Goal: Contribute content: Add original content to the website for others to see

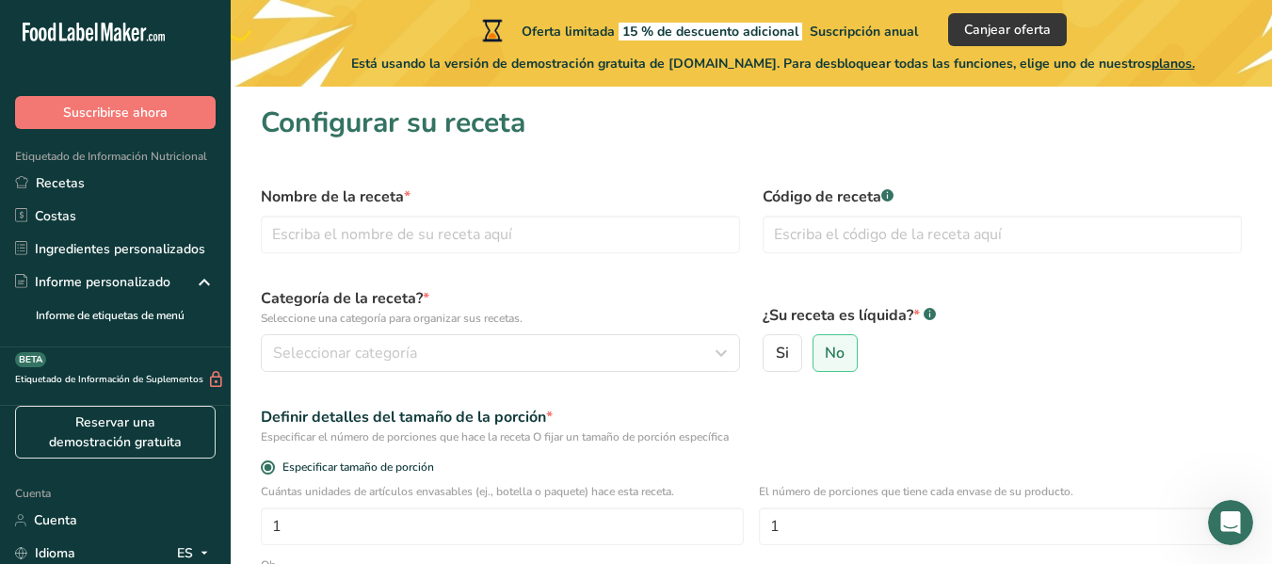
click at [456, 254] on div "Nombre de la receta *" at bounding box center [500, 219] width 502 height 90
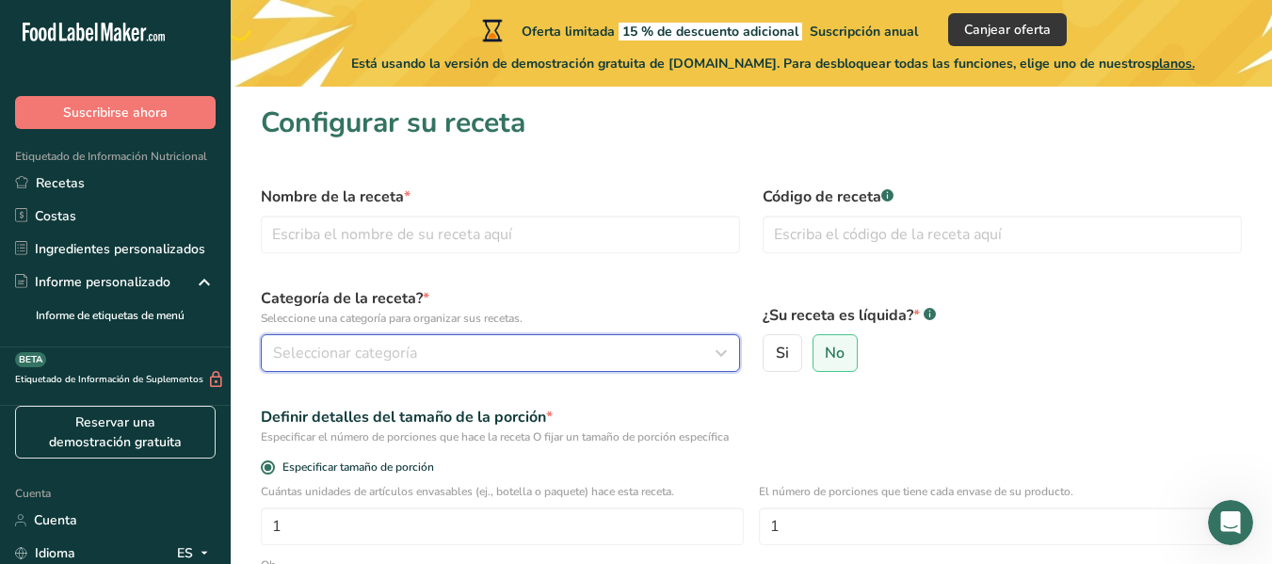
click at [424, 359] on div "Seleccionar categoría" at bounding box center [494, 353] width 443 height 23
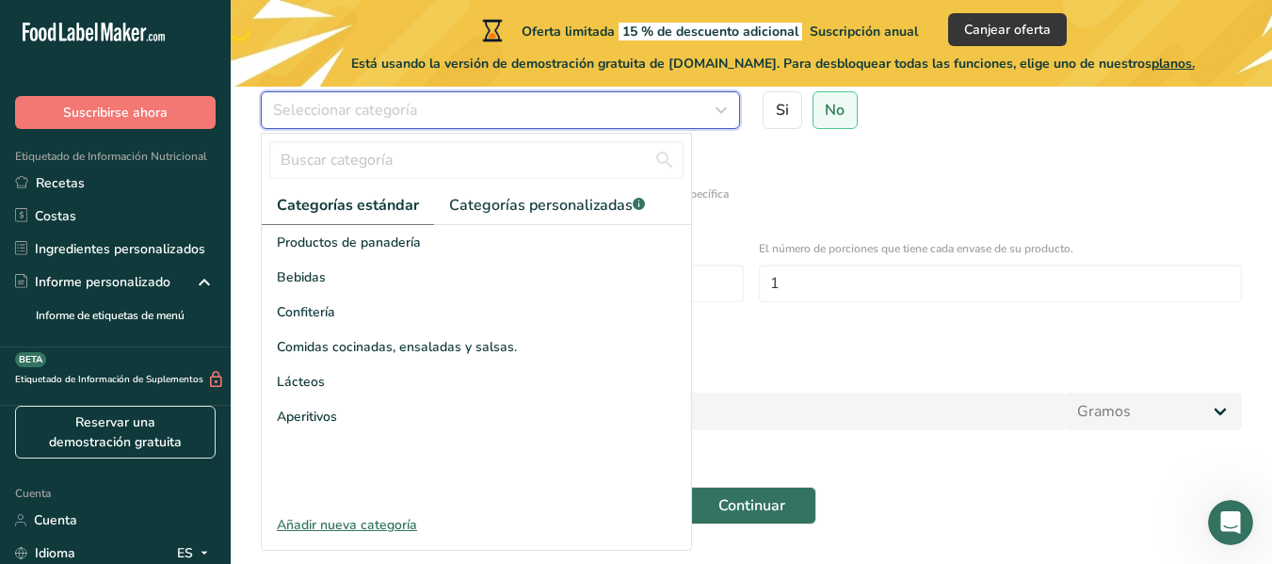
scroll to position [244, 0]
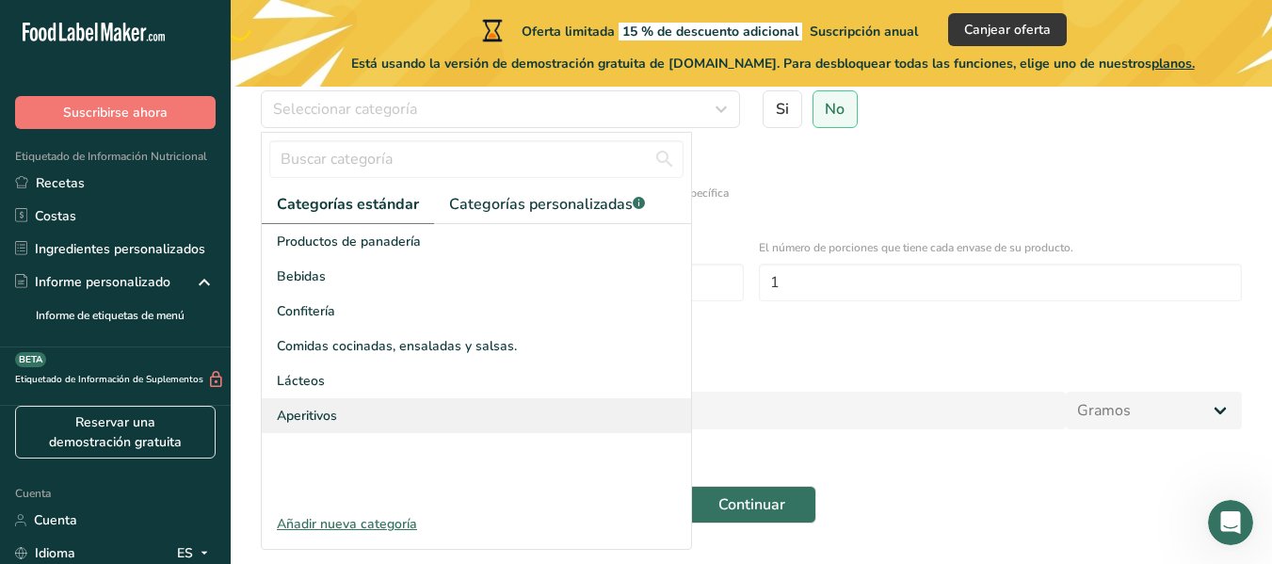
click at [402, 426] on div "Aperitivos" at bounding box center [476, 415] width 429 height 35
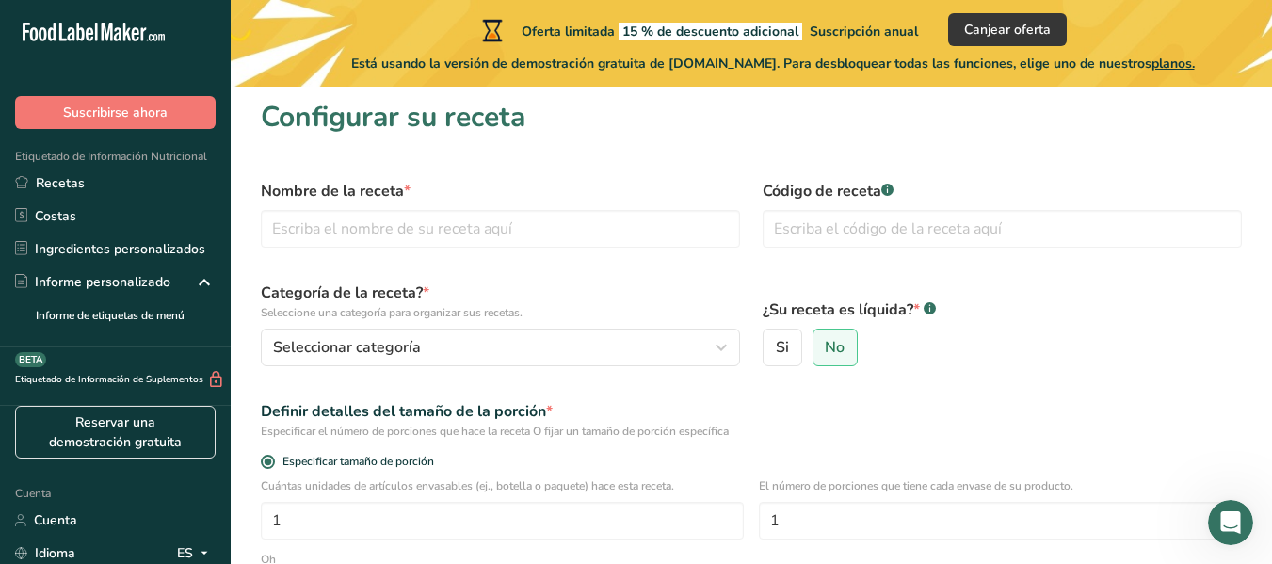
scroll to position [1, 0]
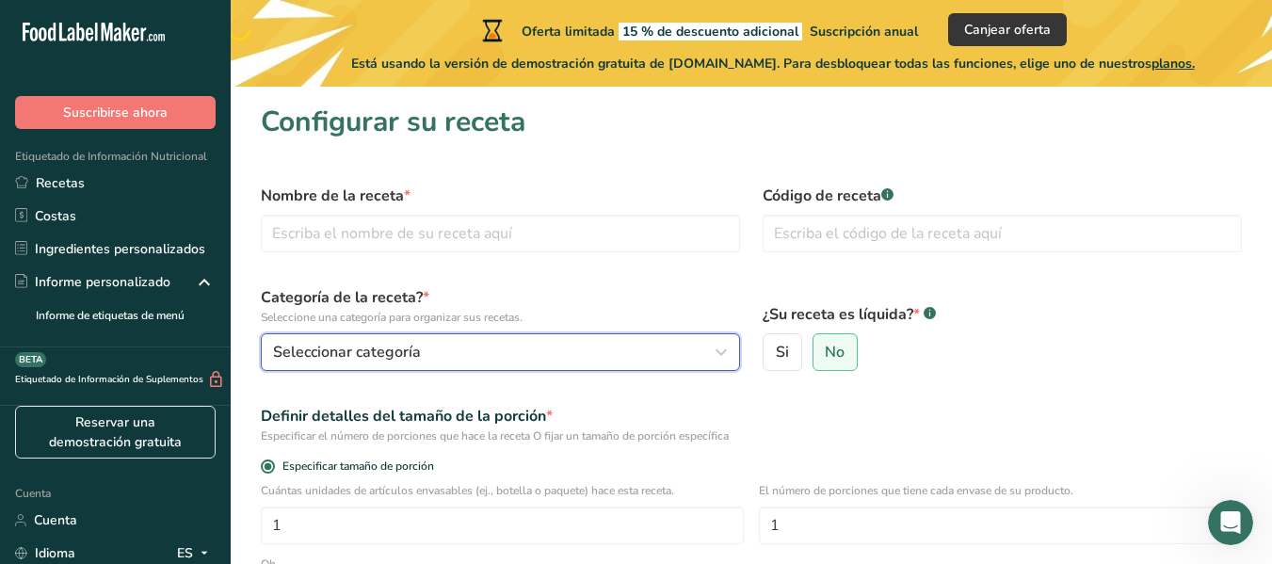
click at [479, 345] on div "Seleccionar categoría" at bounding box center [494, 352] width 443 height 23
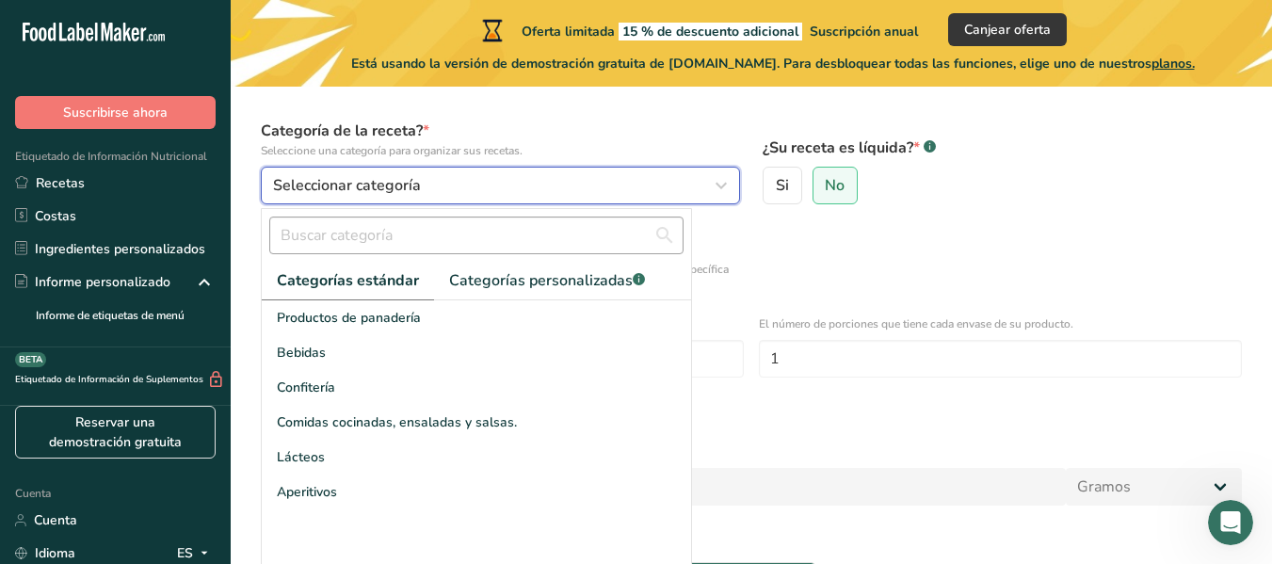
scroll to position [169, 0]
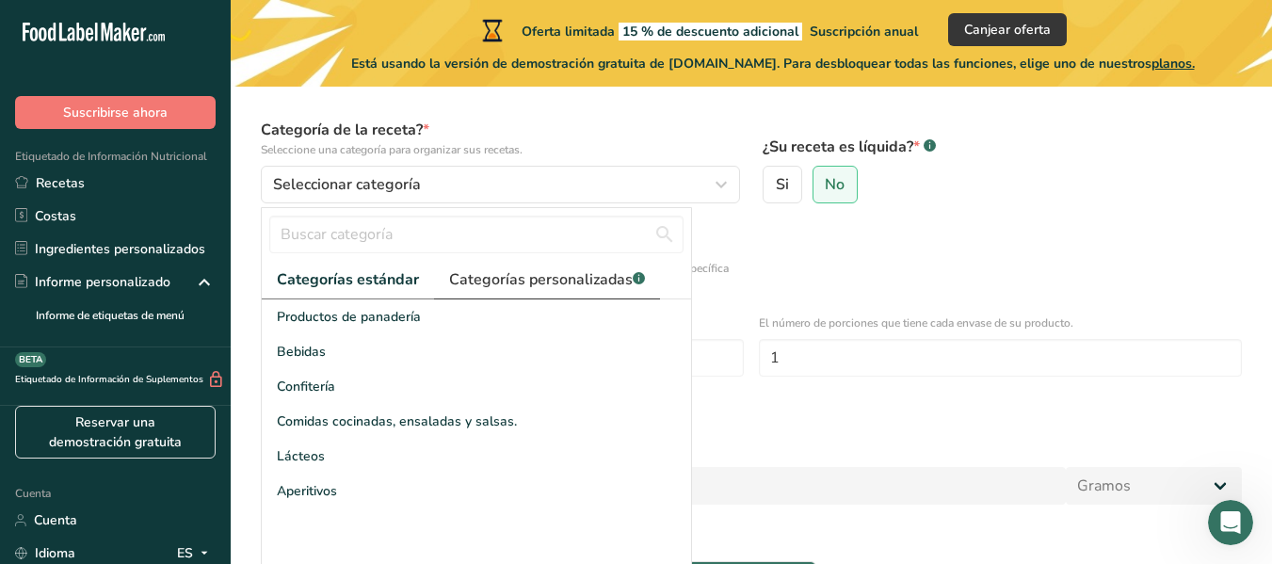
click at [550, 269] on font "Categorías personalizadas" at bounding box center [541, 279] width 184 height 21
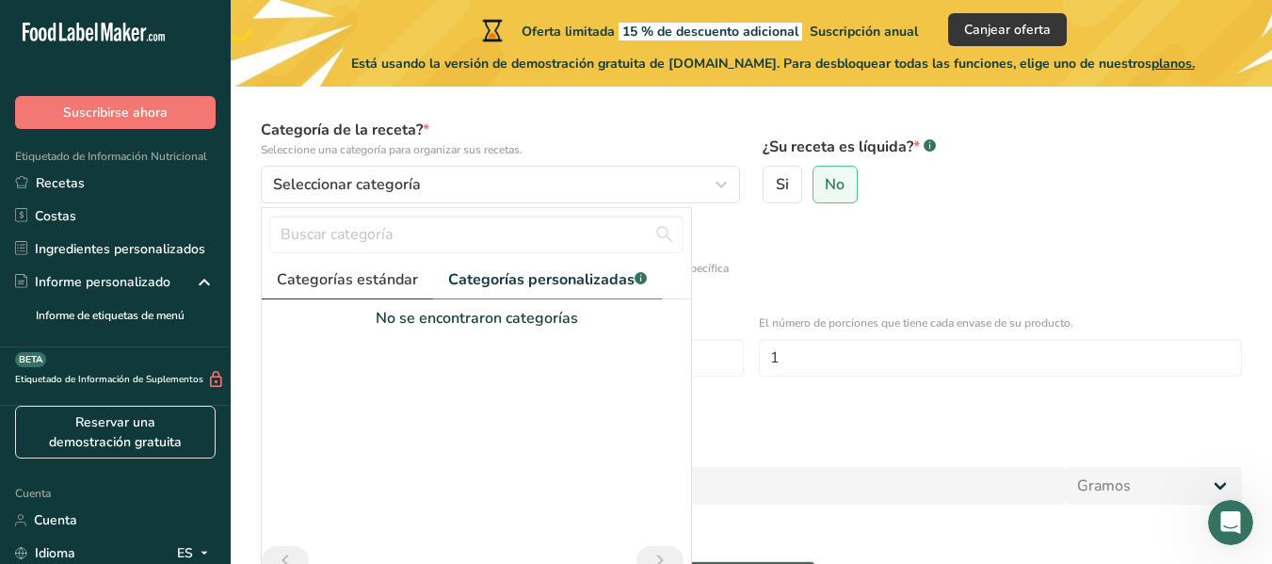
click at [394, 269] on font "Categorías estándar" at bounding box center [347, 279] width 141 height 21
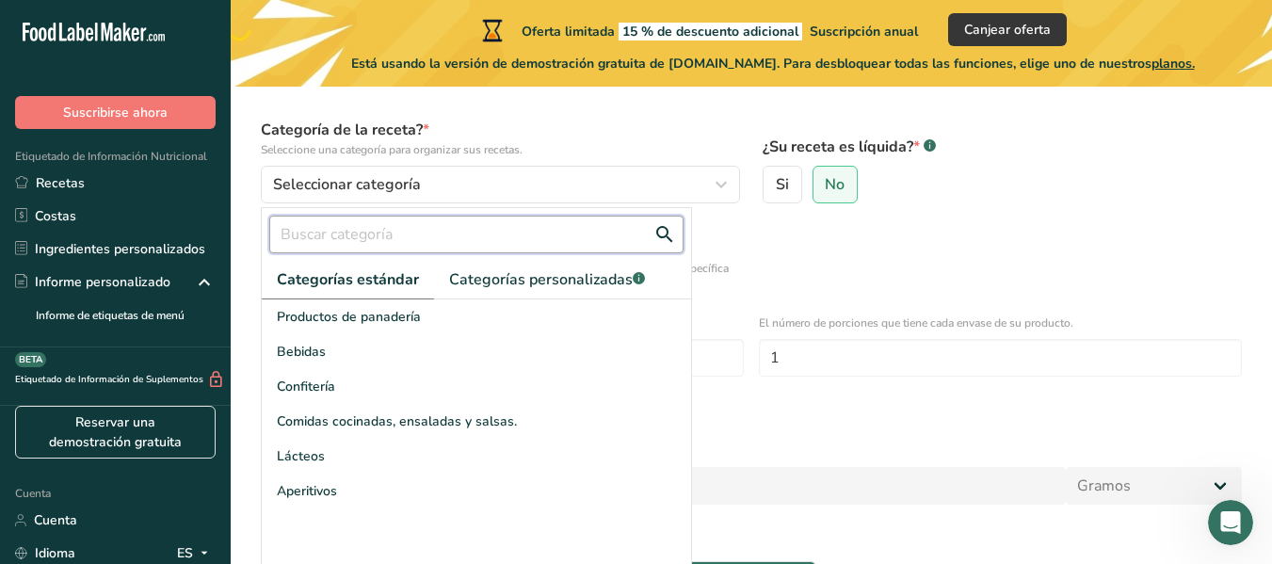
click at [393, 245] on input "text" at bounding box center [476, 235] width 414 height 38
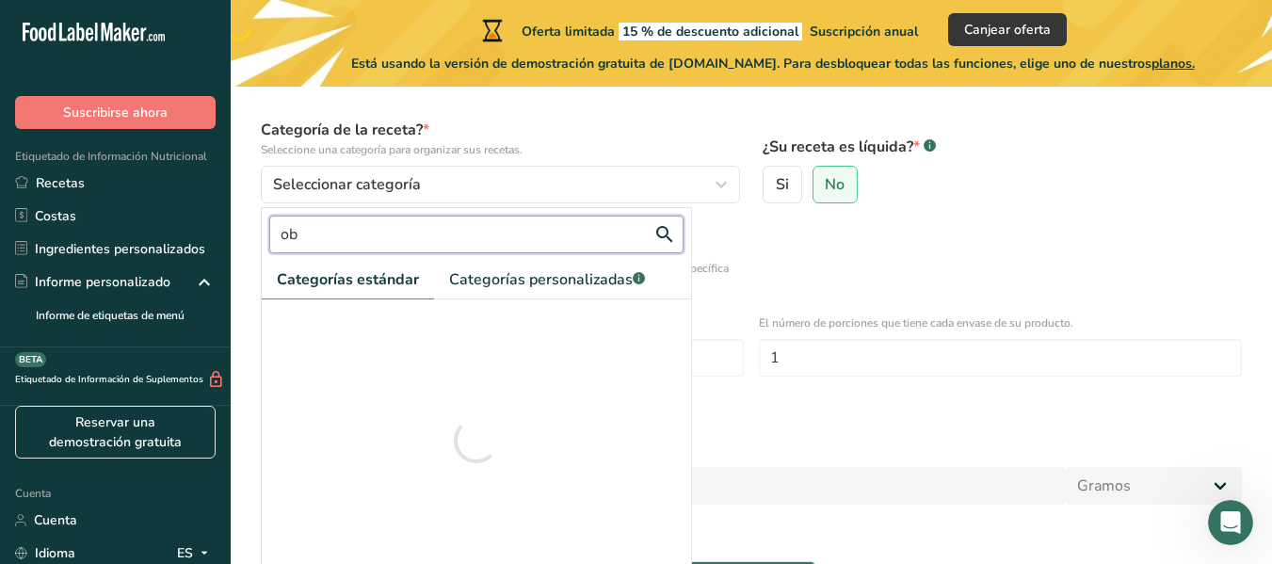
type input "o"
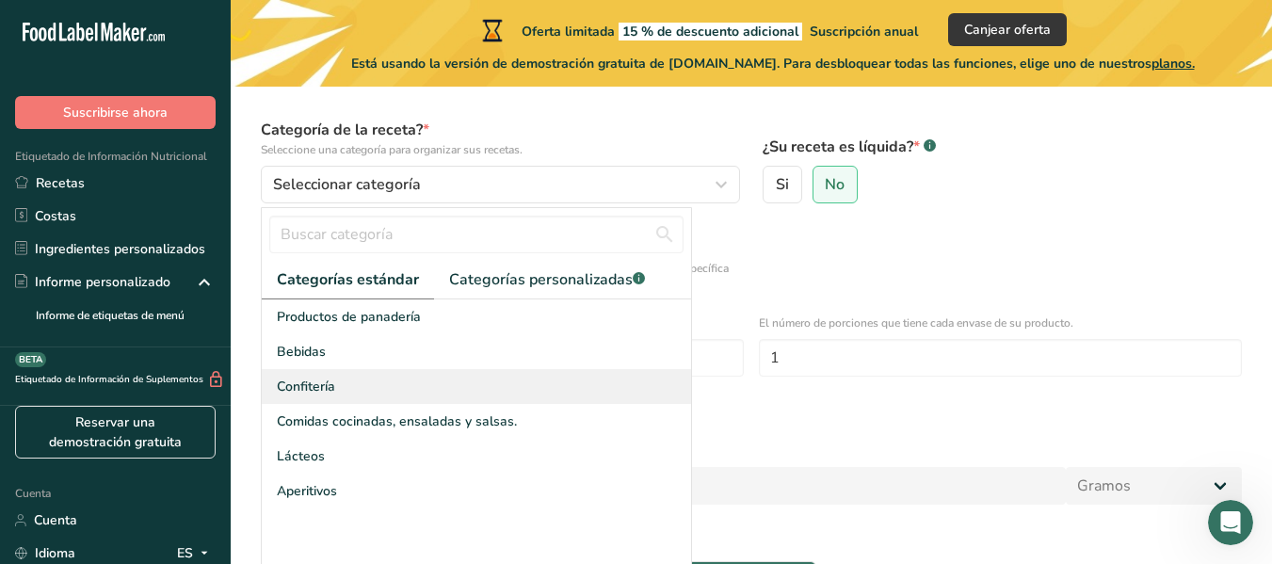
click at [326, 381] on font "Confitería" at bounding box center [306, 387] width 58 height 18
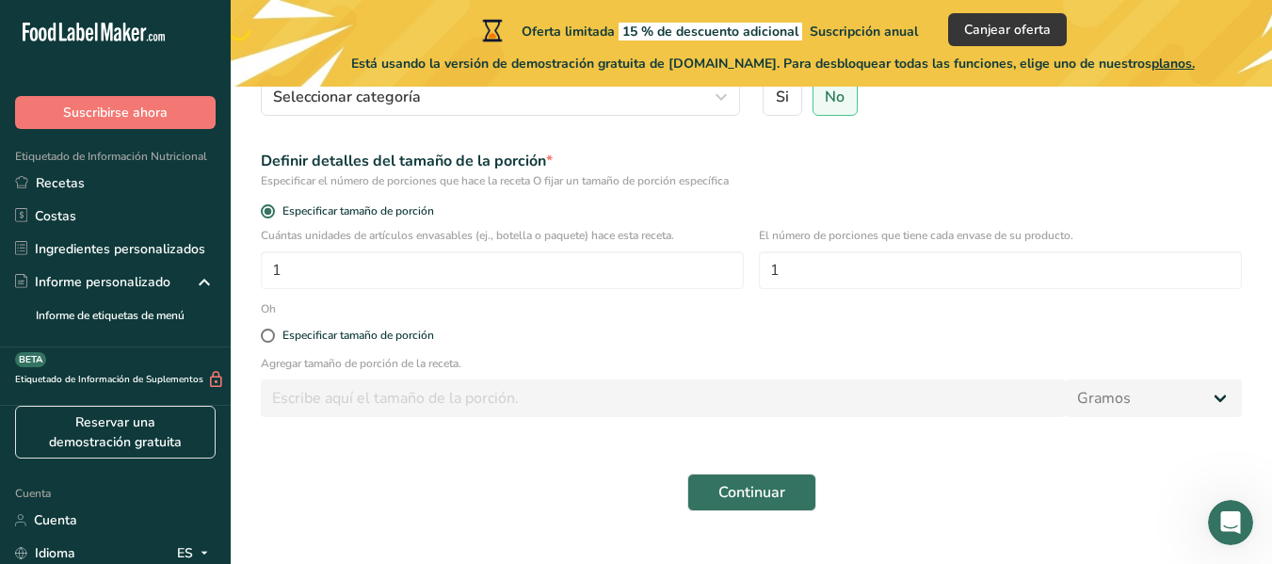
scroll to position [257, 0]
click at [475, 260] on input "1" at bounding box center [502, 269] width 483 height 38
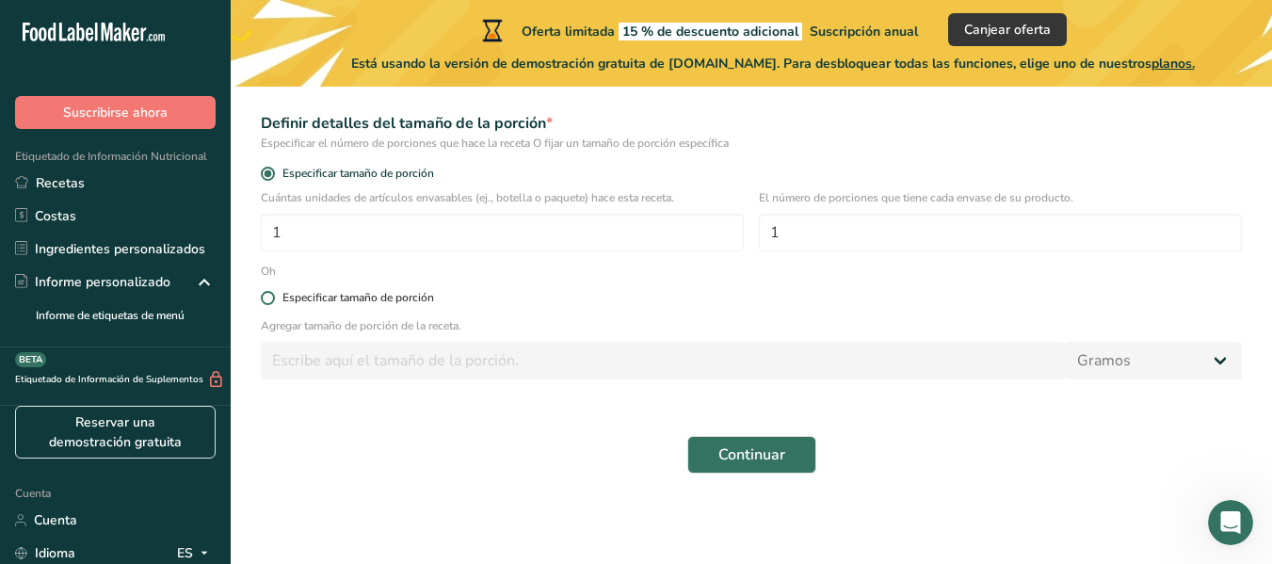
click at [273, 293] on span at bounding box center [268, 298] width 14 height 14
click at [273, 293] on input "Especificar tamaño de porción" at bounding box center [267, 298] width 12 height 12
radio input "true"
radio input "false"
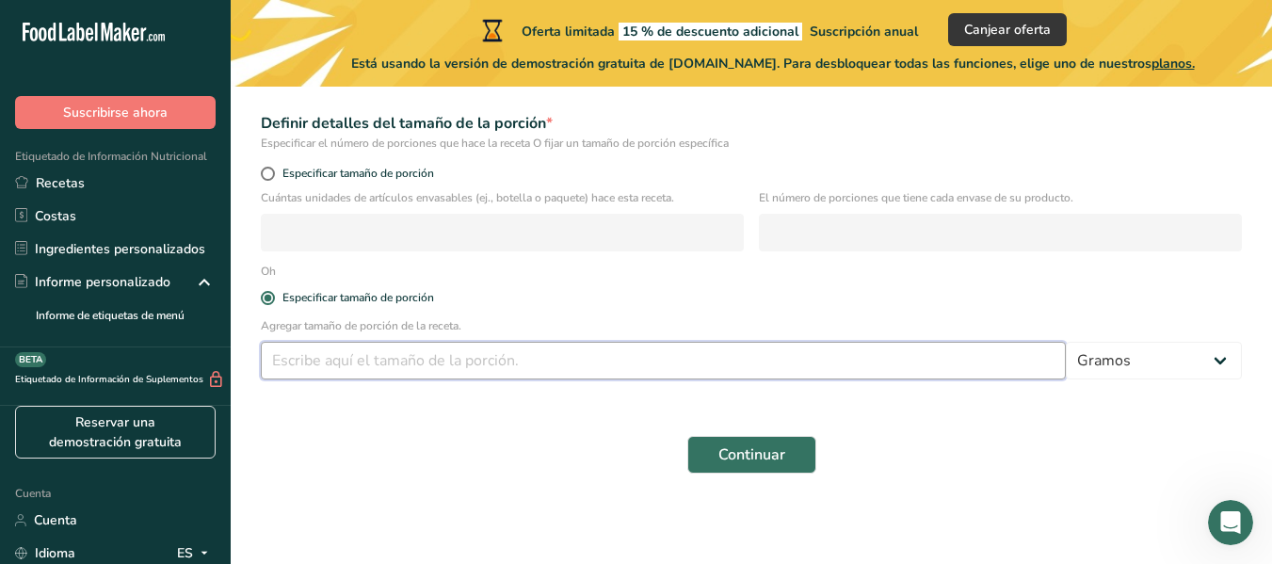
click at [368, 368] on input "number" at bounding box center [663, 361] width 805 height 38
click at [273, 180] on label "Especificar tamaño de porción" at bounding box center [751, 174] width 981 height 14
click at [273, 180] on input "Especificar tamaño de porción" at bounding box center [267, 174] width 12 height 12
radio input "true"
radio input "false"
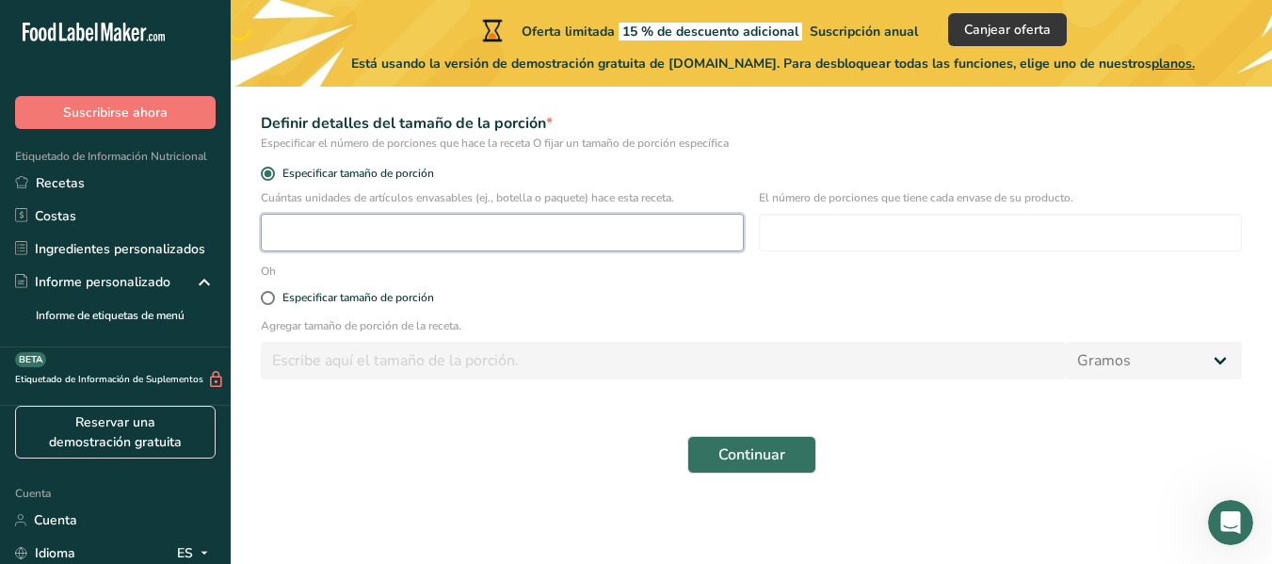
click at [345, 232] on input "number" at bounding box center [502, 233] width 483 height 38
type input "3"
click at [267, 298] on span at bounding box center [268, 298] width 14 height 14
click at [267, 298] on input "Especificar tamaño de porción" at bounding box center [267, 298] width 12 height 12
radio input "true"
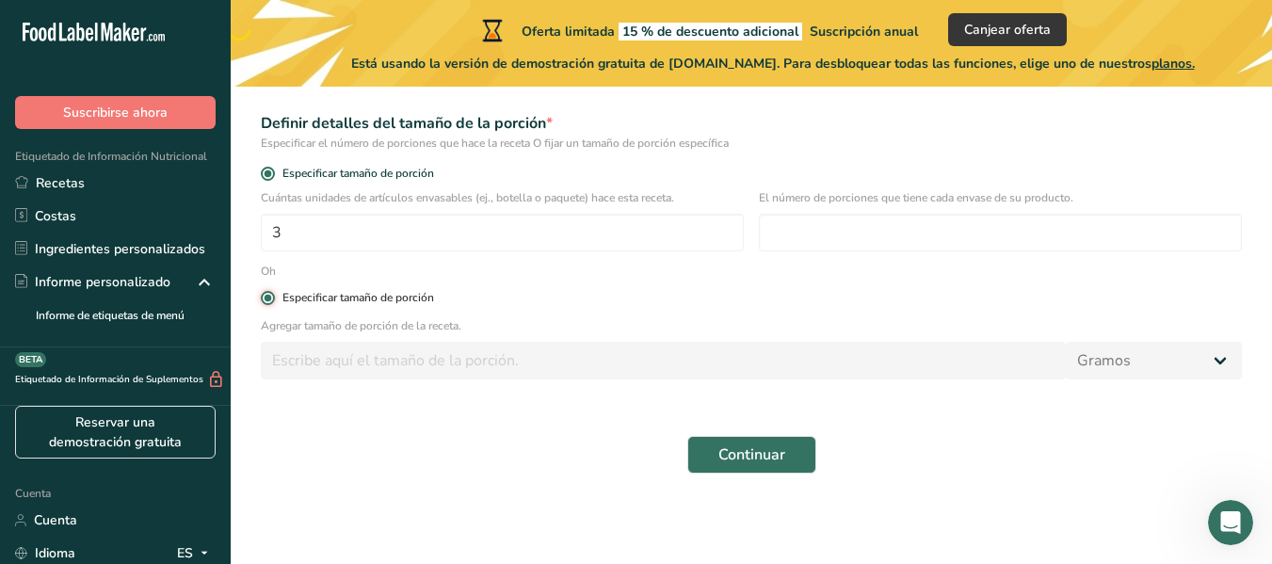
radio input "false"
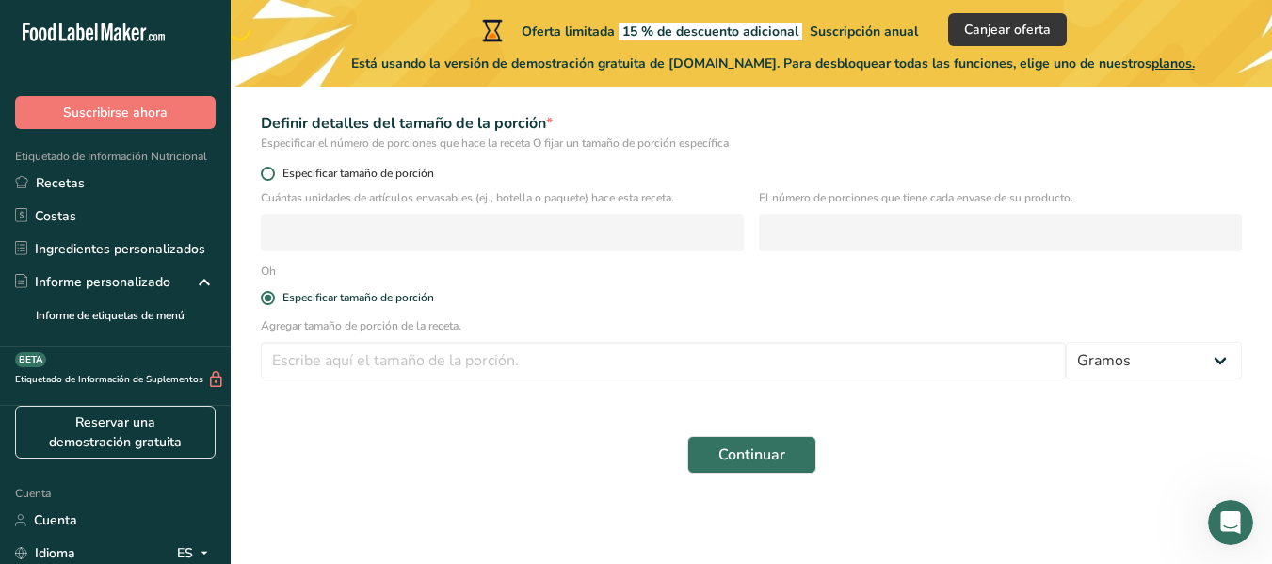
click at [272, 178] on span at bounding box center [268, 174] width 14 height 14
click at [272, 178] on input "Especificar tamaño de porción" at bounding box center [267, 174] width 12 height 12
radio input "true"
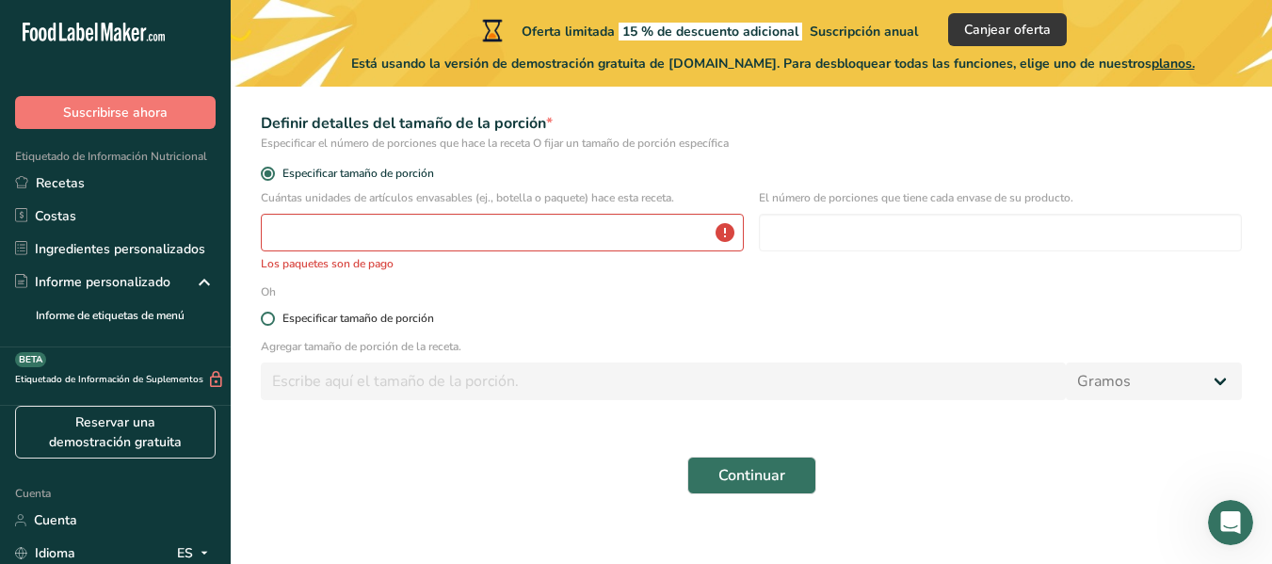
click at [270, 314] on span at bounding box center [268, 319] width 14 height 14
click at [270, 314] on input "Especificar tamaño de porción" at bounding box center [267, 319] width 12 height 12
radio input "true"
radio input "false"
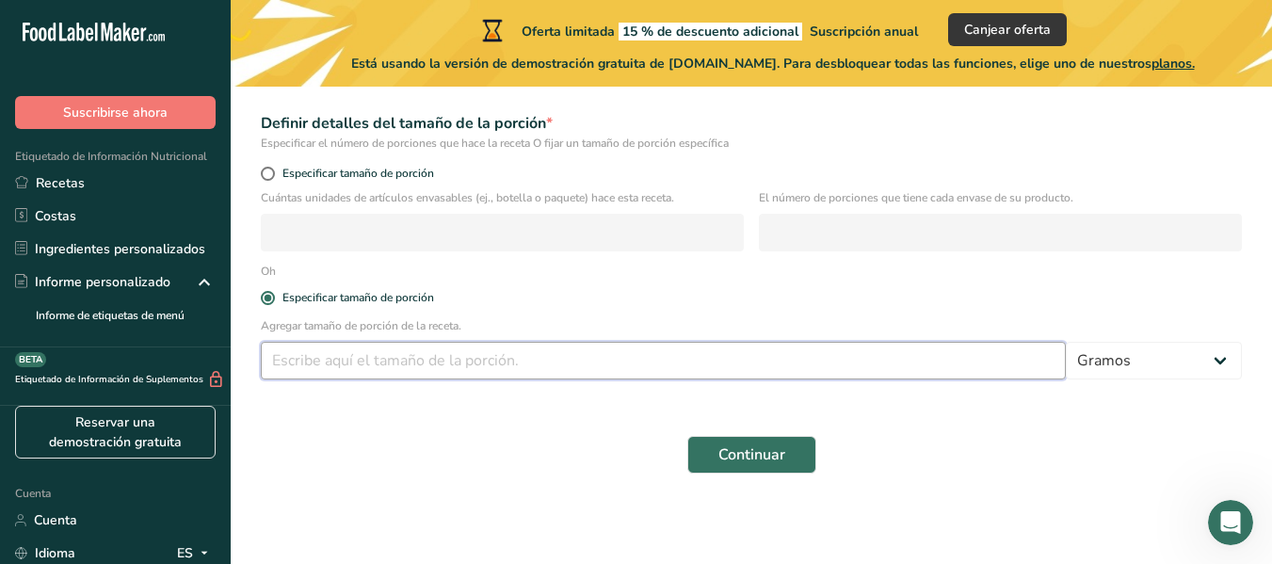
click at [369, 362] on input "number" at bounding box center [663, 361] width 805 height 38
type input "20"
click at [721, 453] on font "Continuar" at bounding box center [751, 454] width 67 height 21
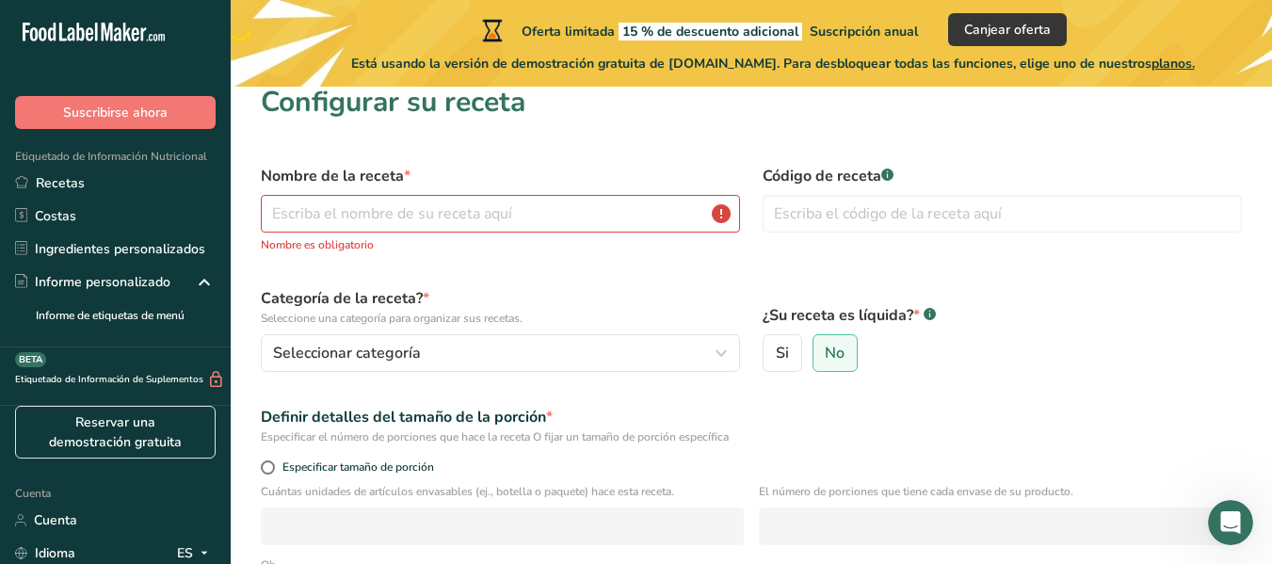
scroll to position [20, 0]
click at [566, 217] on input "text" at bounding box center [500, 215] width 479 height 38
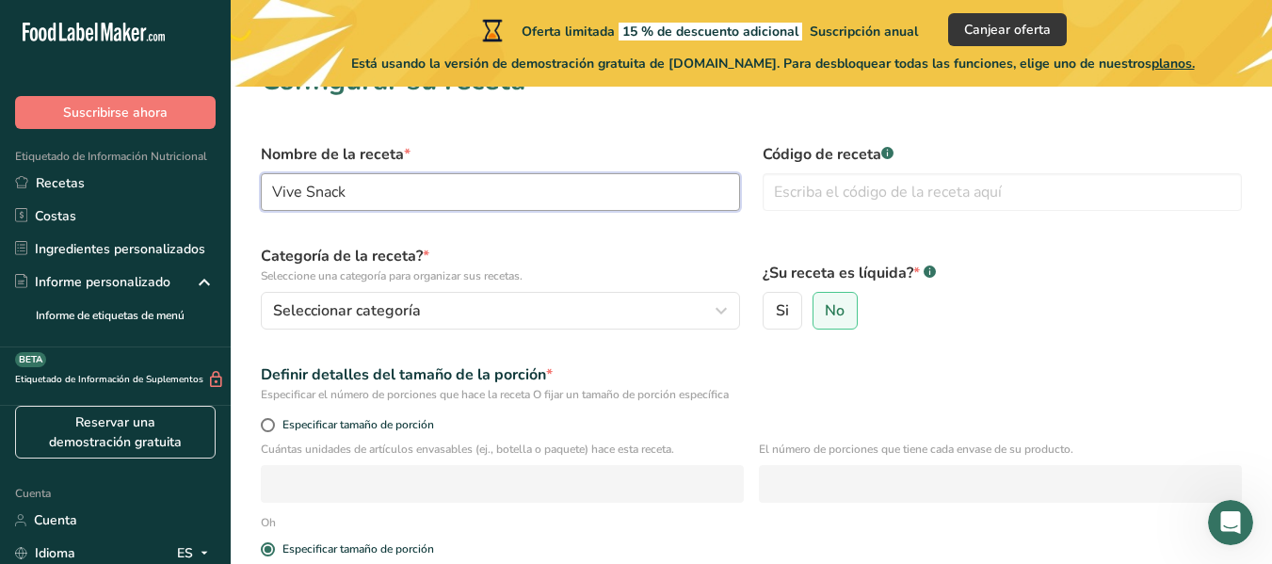
scroll to position [43, 0]
type input "Vive Snack"
click at [809, 190] on input "text" at bounding box center [1002, 191] width 479 height 38
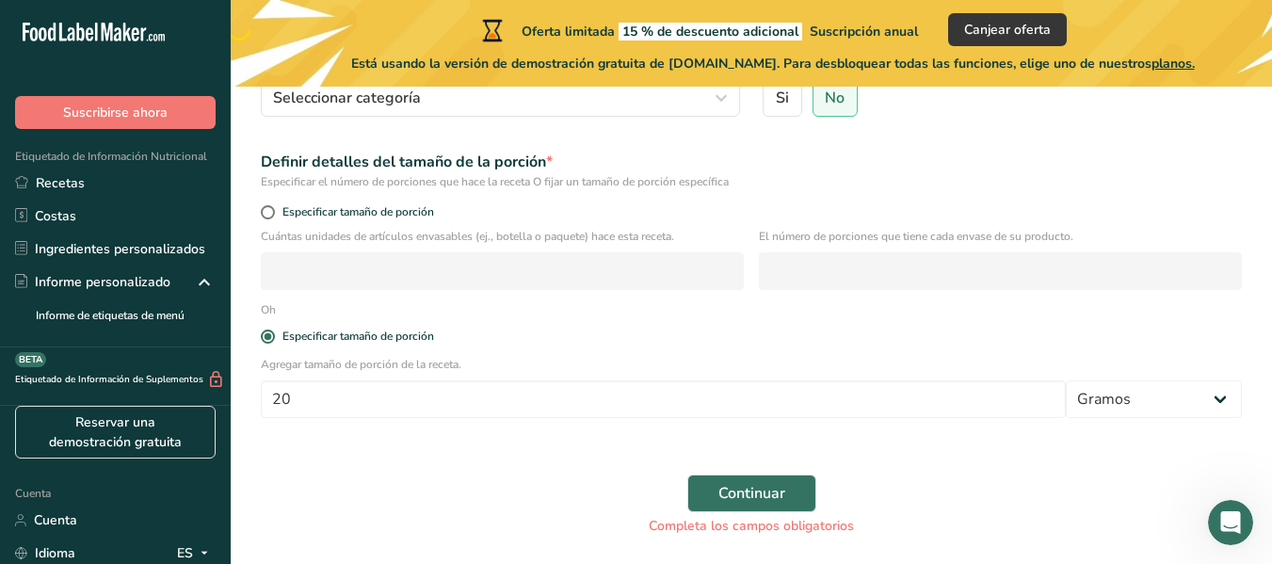
scroll to position [317, 0]
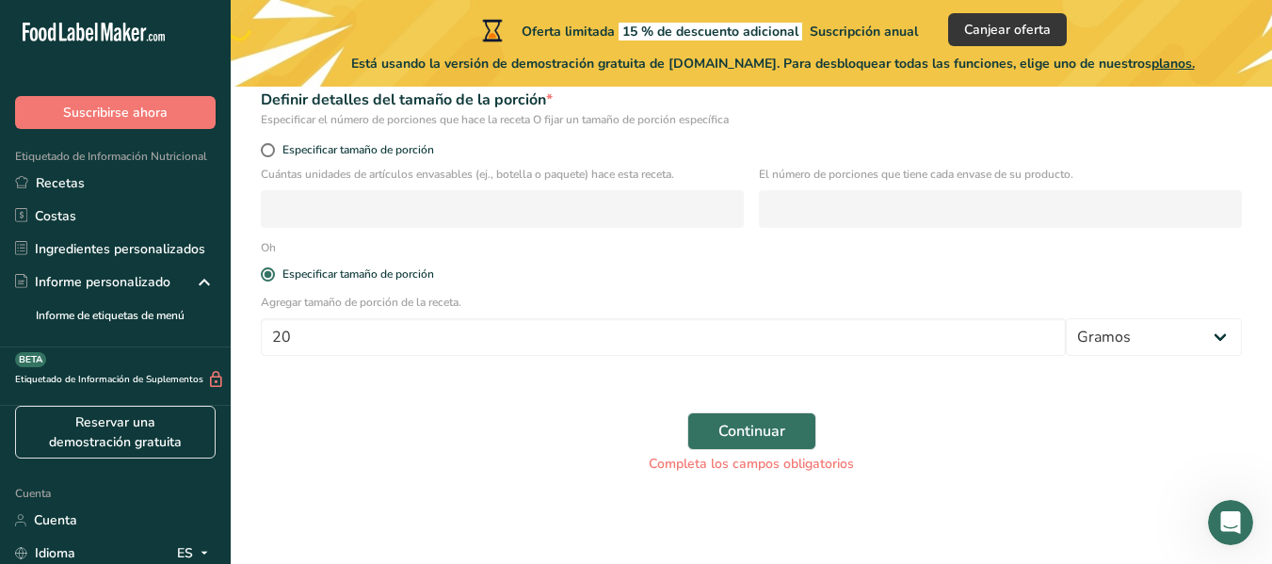
type input "123"
click at [754, 409] on div "Continuar Completa los campos obligatorios" at bounding box center [751, 443] width 1004 height 84
click at [739, 428] on font "Continuar" at bounding box center [751, 431] width 67 height 21
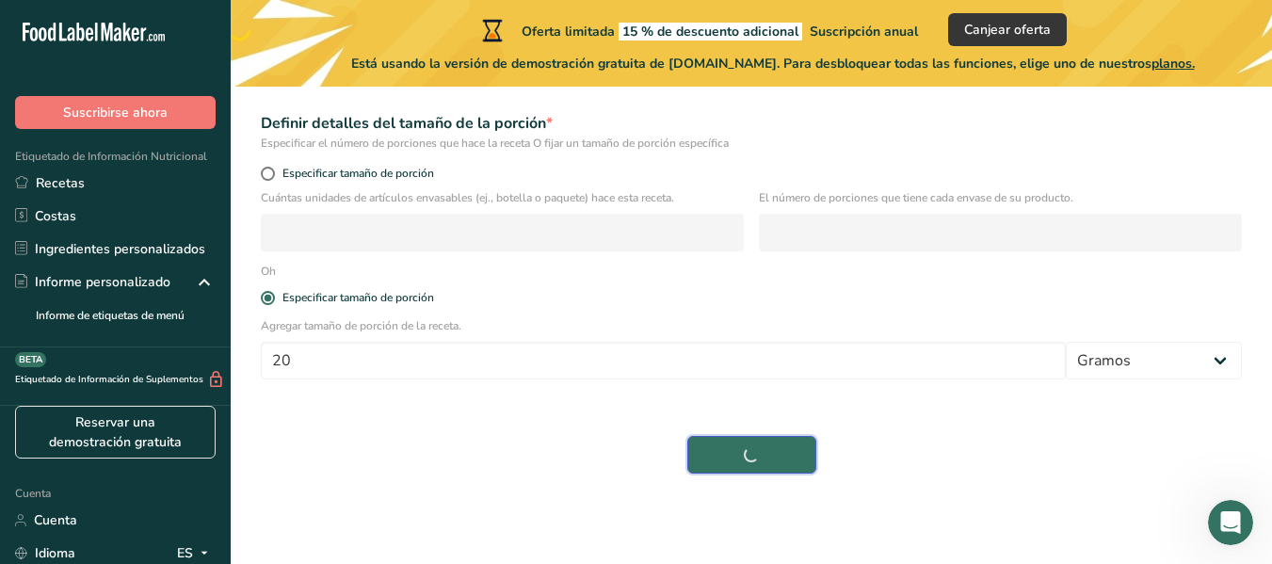
scroll to position [294, 0]
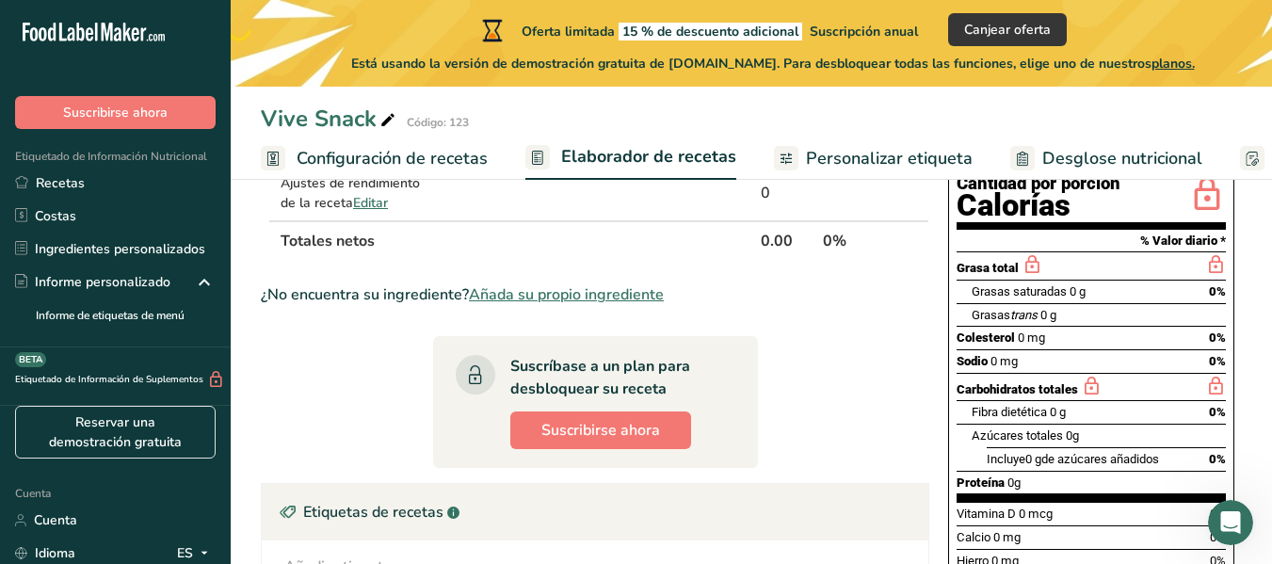
scroll to position [259, 0]
click at [809, 166] on font "Personalizar etiqueta" at bounding box center [889, 158] width 167 height 23
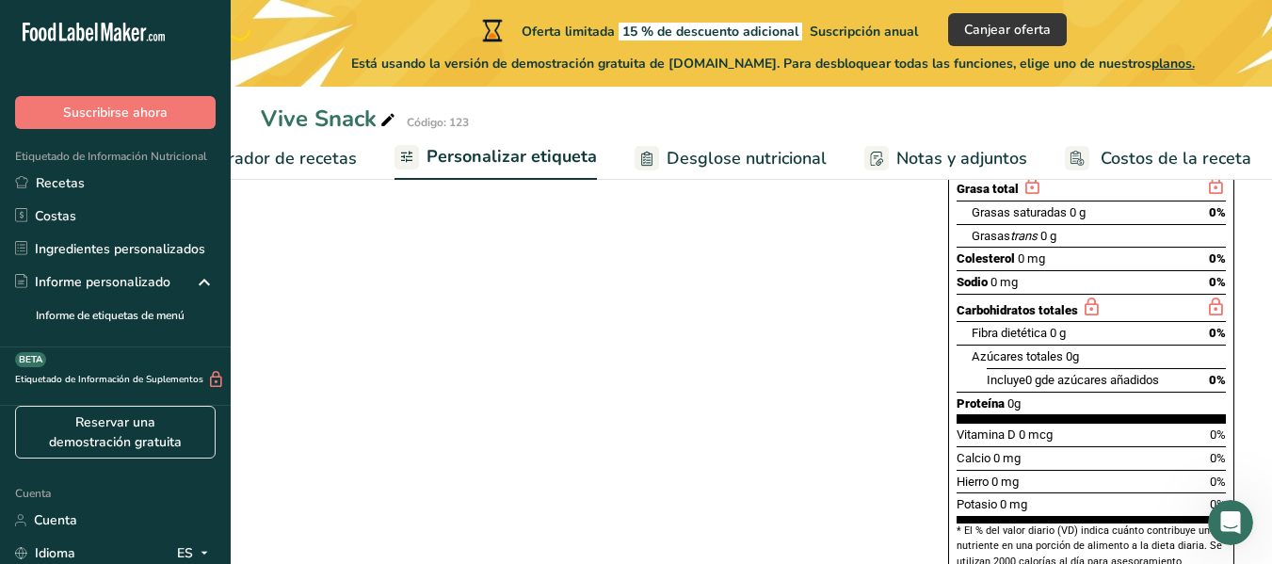
scroll to position [459, 0]
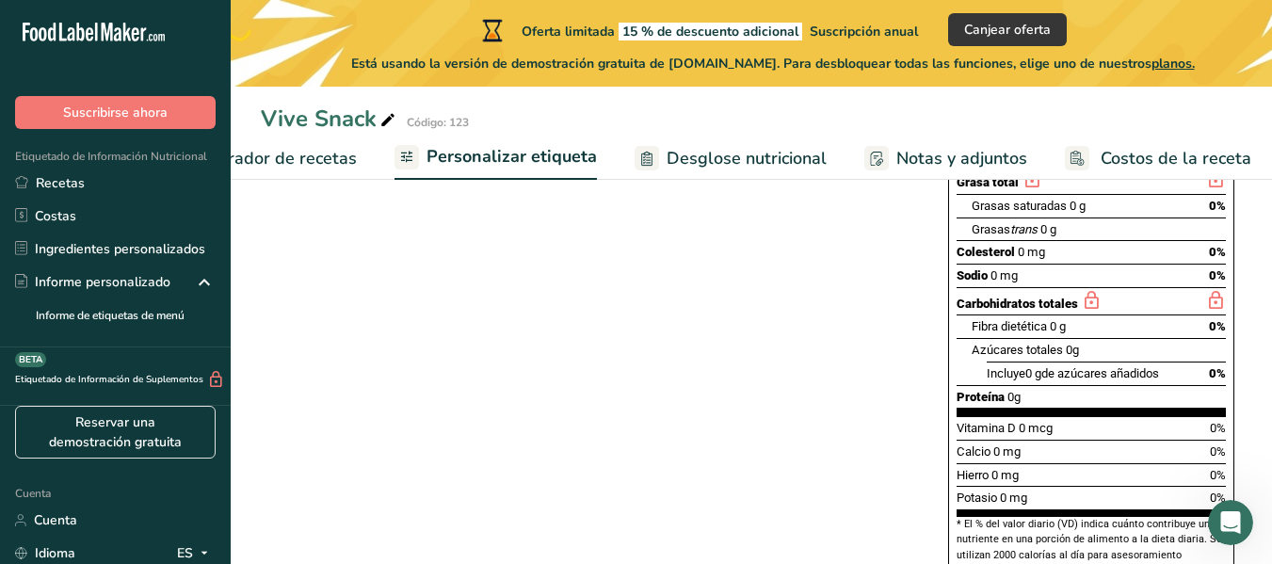
click at [1115, 217] on div "Grasas saturadas 0 g 0%" at bounding box center [1099, 206] width 254 height 24
